Goal: Task Accomplishment & Management: Manage account settings

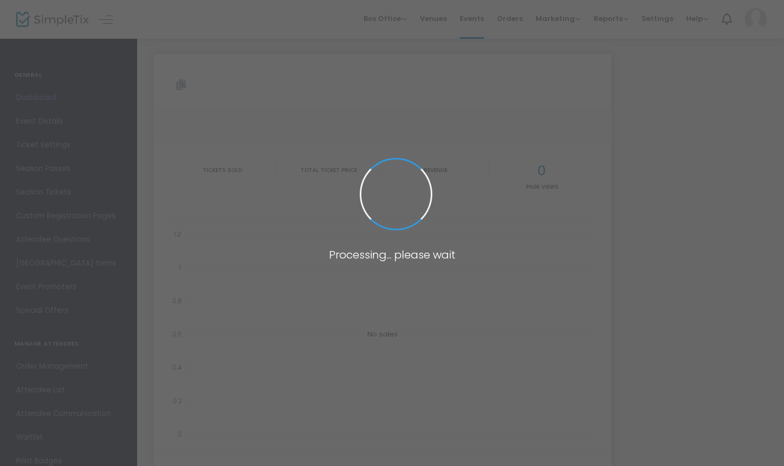
type input "[URL][DOMAIN_NAME][PERSON_NAME]"
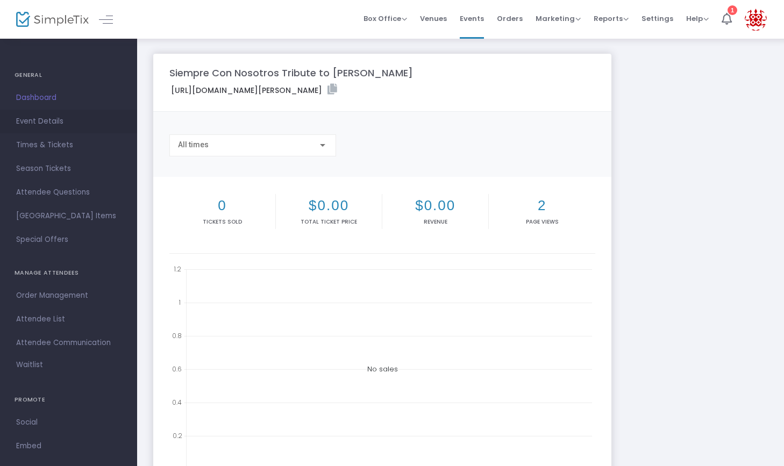
click at [52, 121] on span "Event Details" at bounding box center [68, 122] width 105 height 14
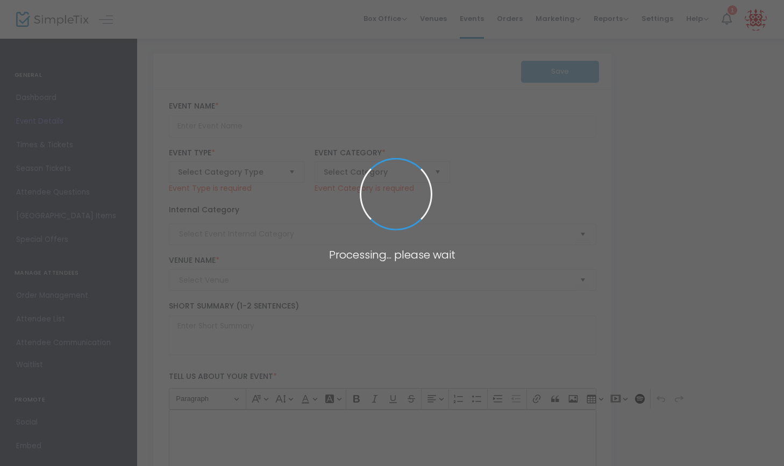
type input "Siempre Con Nosotros Tribute to [PERSON_NAME]"
type textarea "Memorial Tribute & Benefit Fundraiser, featuring Ballet Folklorico Costa De Oro…"
type input "Buy Tickets"
type input "[PERSON_NAME][GEOGRAPHIC_DATA] For The Arts"
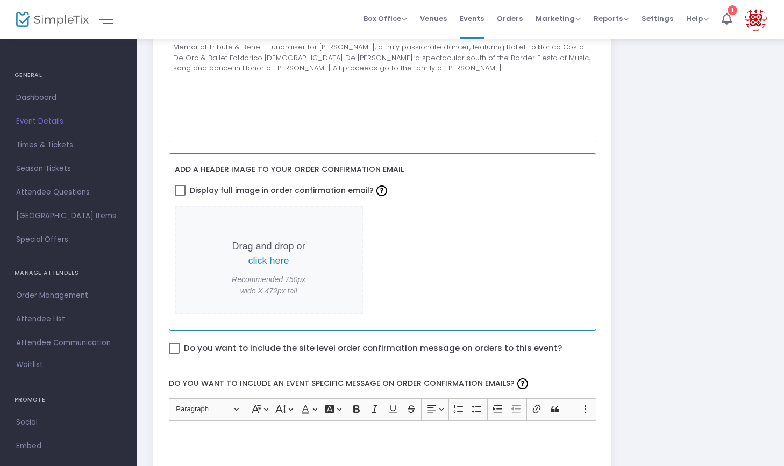
scroll to position [379, 0]
click at [268, 255] on span "click here" at bounding box center [268, 260] width 41 height 11
click at [184, 192] on span at bounding box center [180, 189] width 11 height 11
click at [180, 195] on input "Display full image in order confirmation email?" at bounding box center [180, 195] width 1 height 1
click at [195, 183] on span "Display full image in order confirmation email?" at bounding box center [290, 190] width 200 height 18
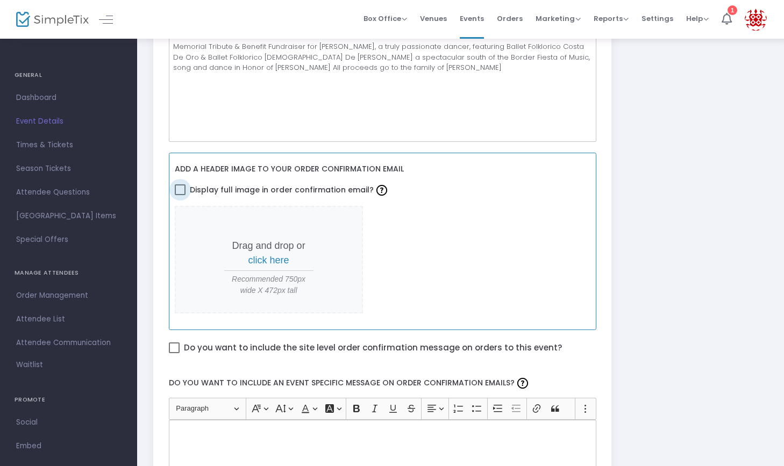
click at [180, 195] on input "Display full image in order confirmation email?" at bounding box center [180, 195] width 1 height 1
click at [266, 262] on span "click here" at bounding box center [268, 260] width 41 height 11
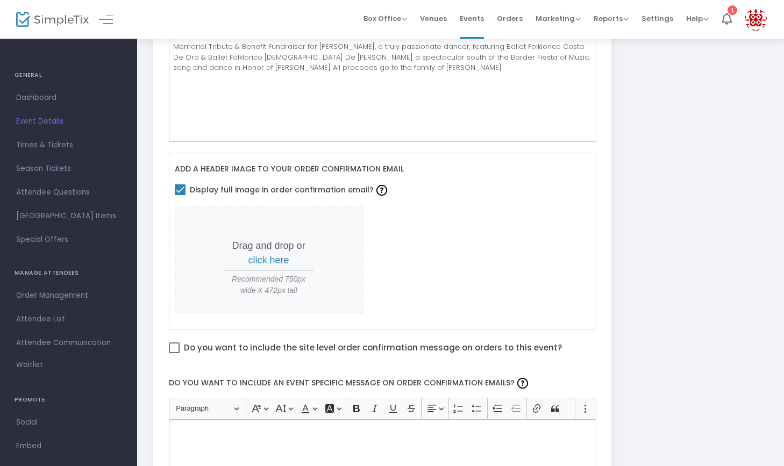
scroll to position [0, 0]
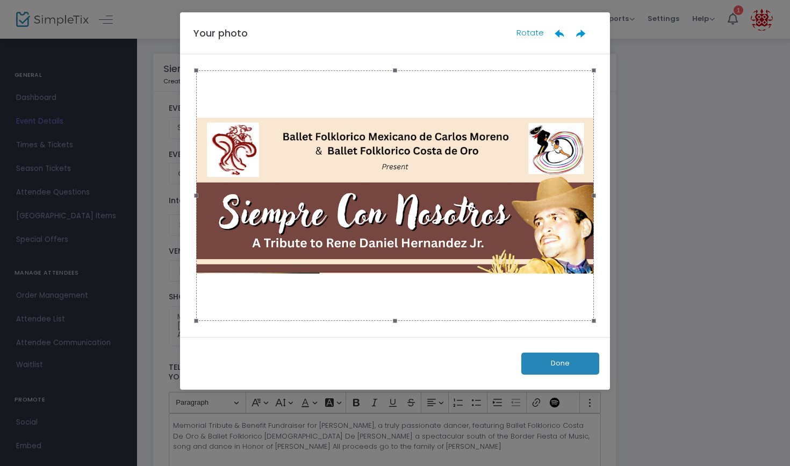
click at [560, 368] on button "Done" at bounding box center [560, 364] width 78 height 22
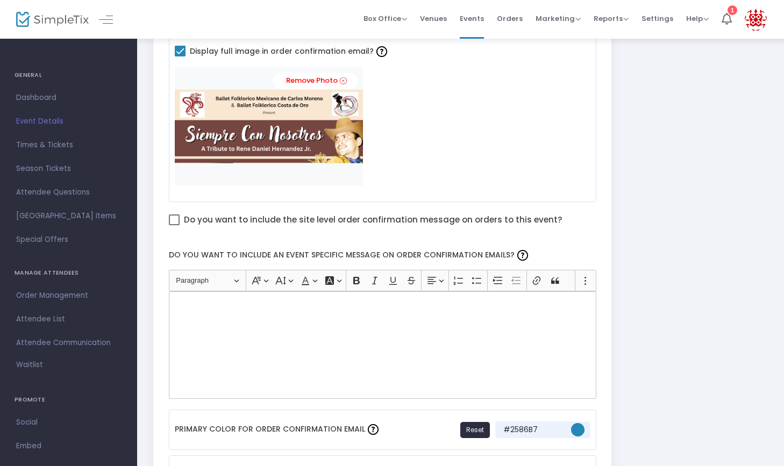
scroll to position [525, 0]
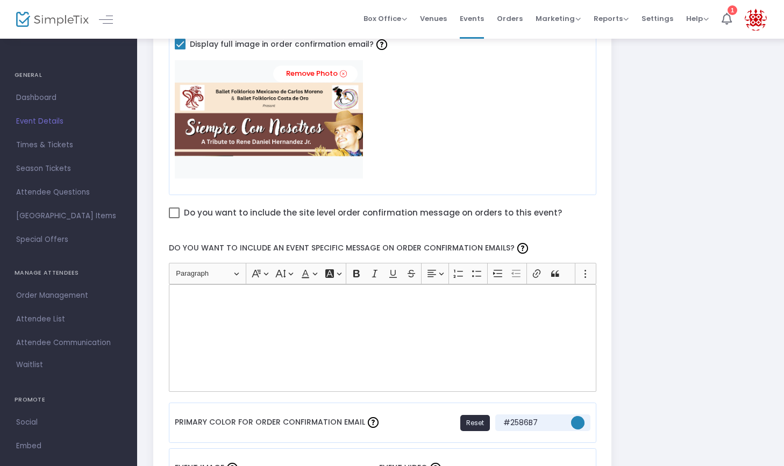
drag, startPoint x: 735, startPoint y: 373, endPoint x: 578, endPoint y: 323, distance: 164.7
click at [314, 70] on link "Remove Photo" at bounding box center [315, 74] width 84 height 17
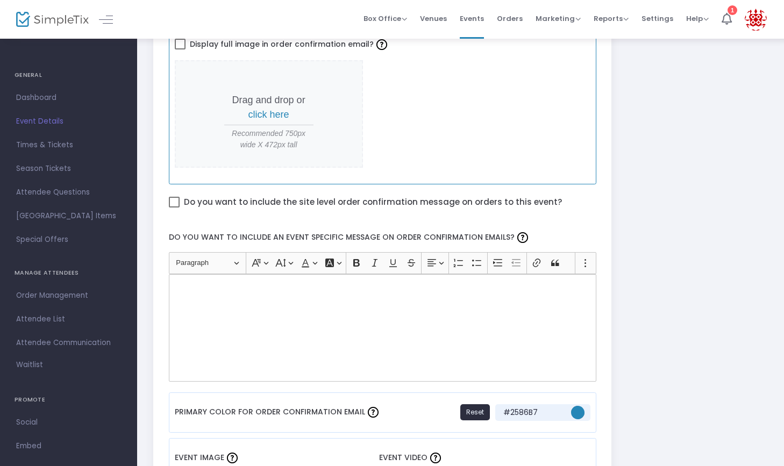
scroll to position [0, 0]
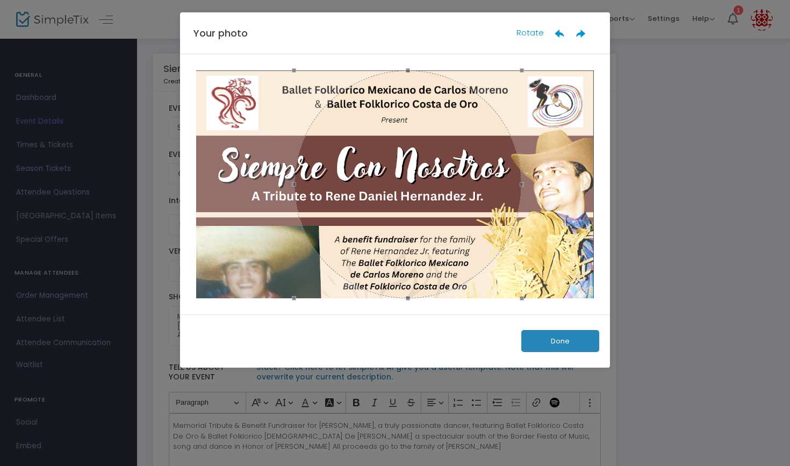
drag, startPoint x: 469, startPoint y: 196, endPoint x: 482, endPoint y: 191, distance: 13.6
click at [482, 191] on div at bounding box center [408, 184] width 228 height 228
drag, startPoint x: 522, startPoint y: 183, endPoint x: 667, endPoint y: 187, distance: 144.6
click at [667, 187] on ngb-modal-window "Your photo Rotate Done" at bounding box center [395, 233] width 790 height 466
click at [555, 337] on button "Done" at bounding box center [560, 341] width 78 height 22
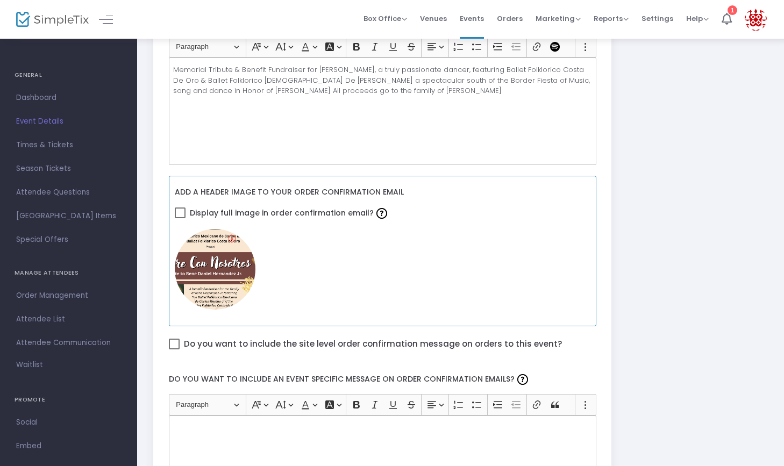
scroll to position [425, 0]
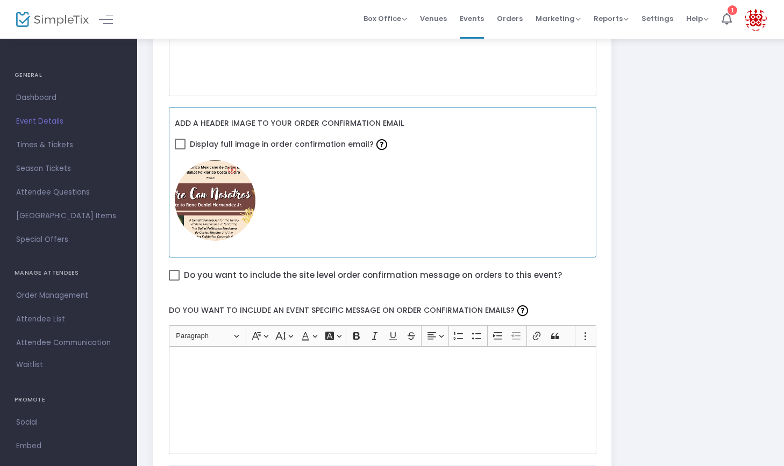
click at [219, 189] on img at bounding box center [215, 200] width 81 height 81
click at [211, 180] on img at bounding box center [215, 200] width 81 height 81
click at [181, 141] on span at bounding box center [180, 144] width 11 height 11
click at [180, 149] on input "Display full image in order confirmation email?" at bounding box center [180, 149] width 1 height 1
checkbox input "false"
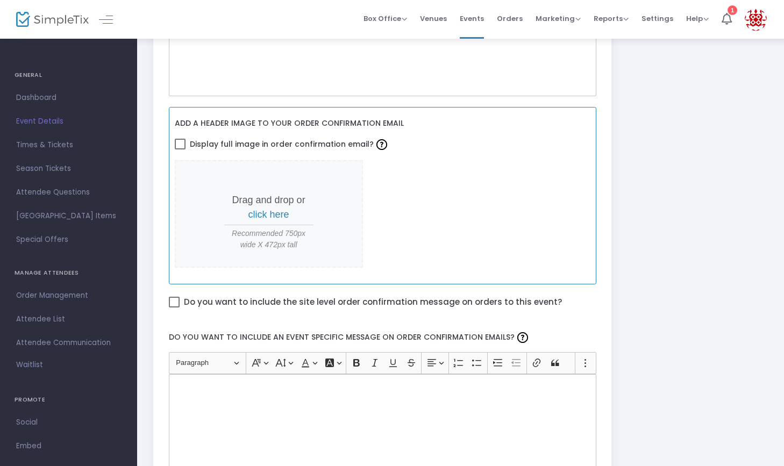
click at [261, 214] on span "click here" at bounding box center [268, 214] width 41 height 11
